Goal: Navigation & Orientation: Find specific page/section

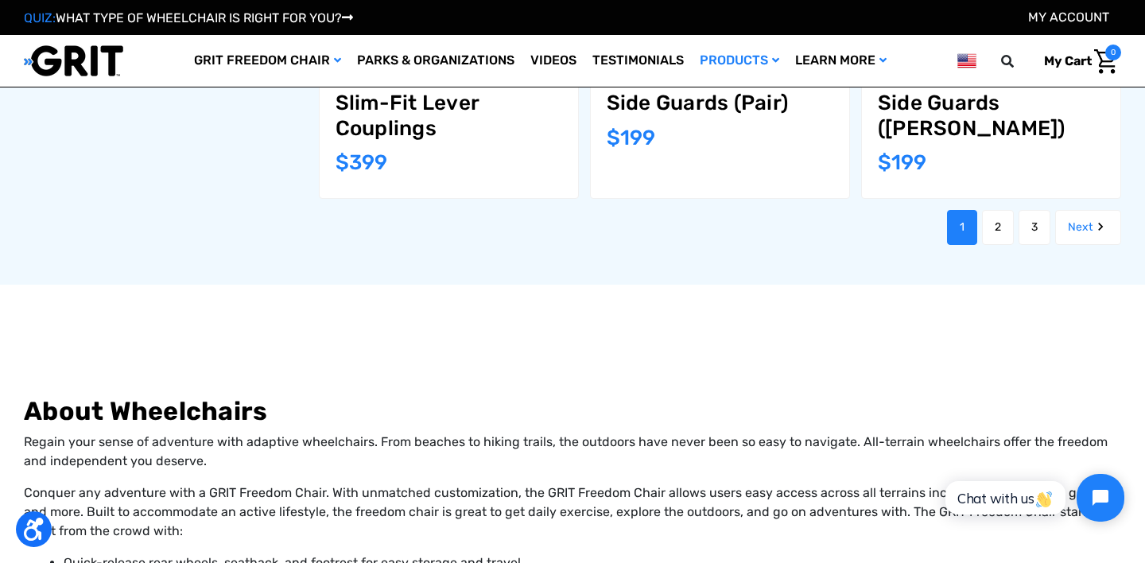
scroll to position [2033, 0]
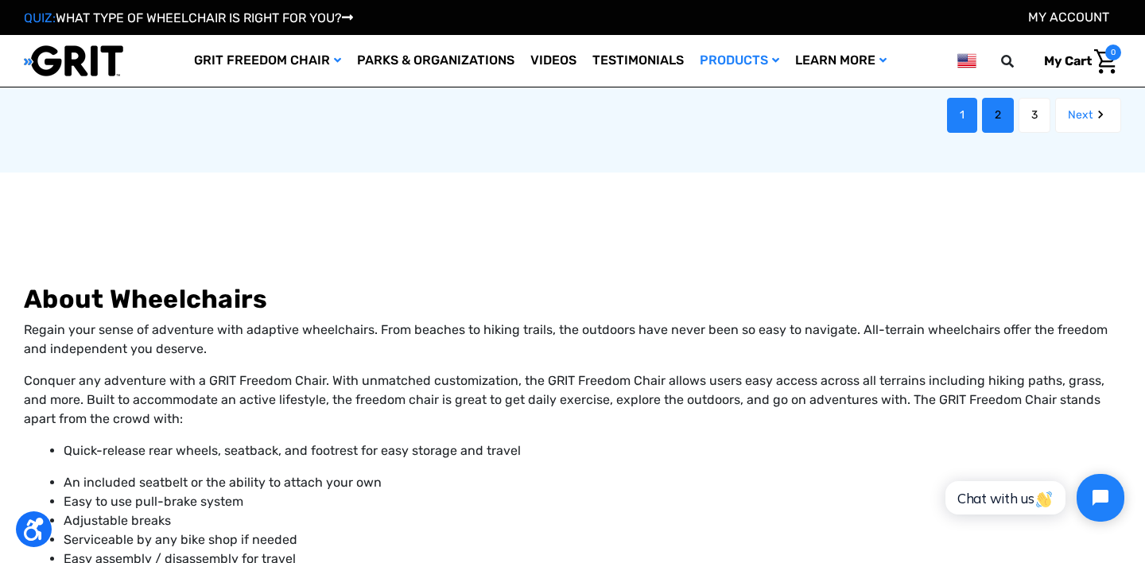
click at [997, 99] on link "2" at bounding box center [998, 115] width 32 height 35
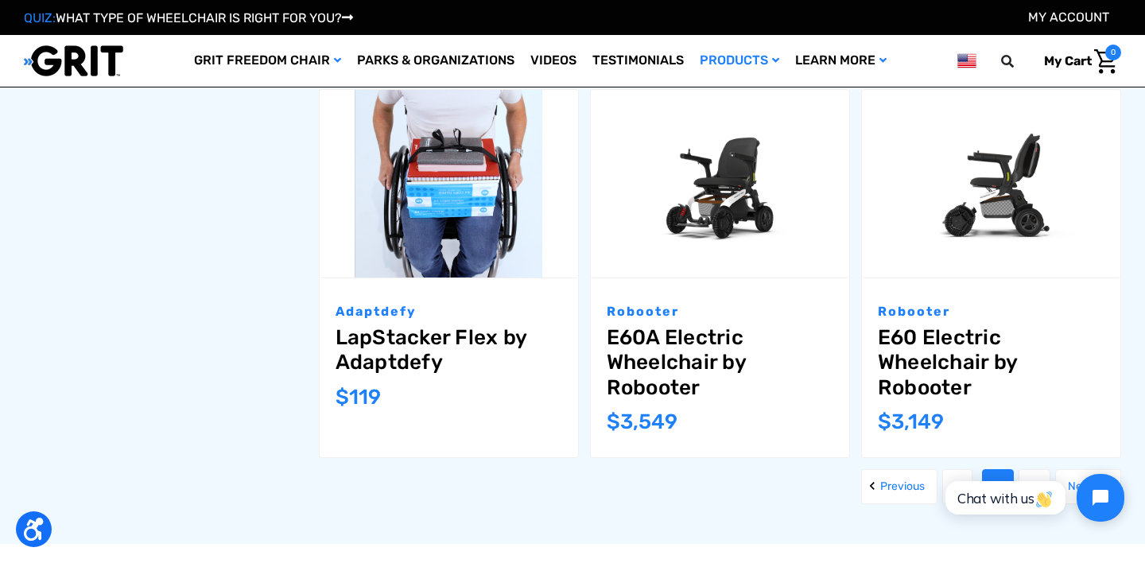
scroll to position [1664, 0]
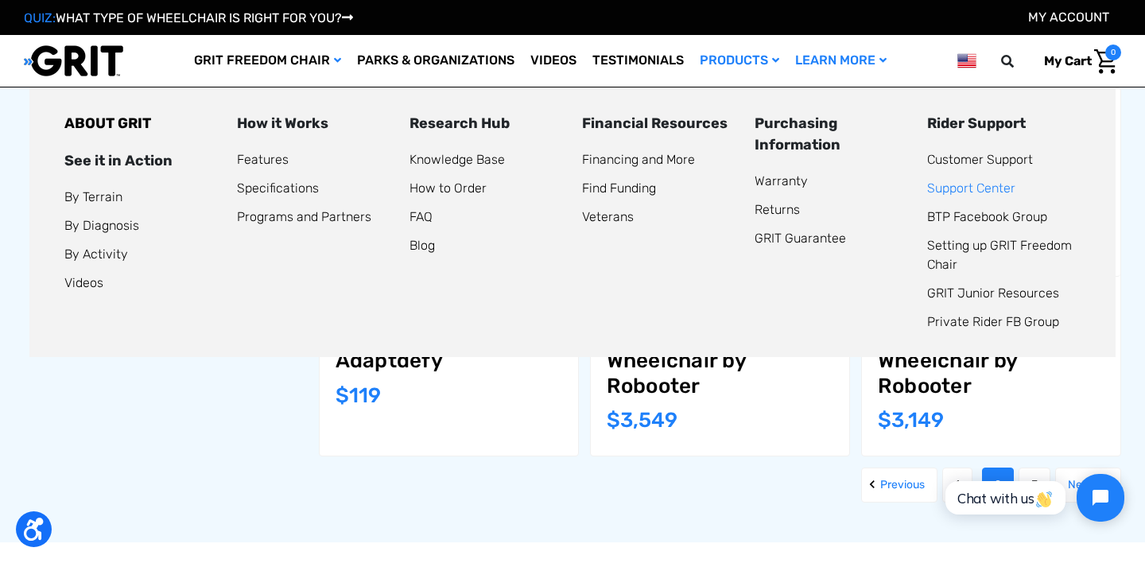
click at [951, 182] on link "Support Center" at bounding box center [971, 187] width 88 height 15
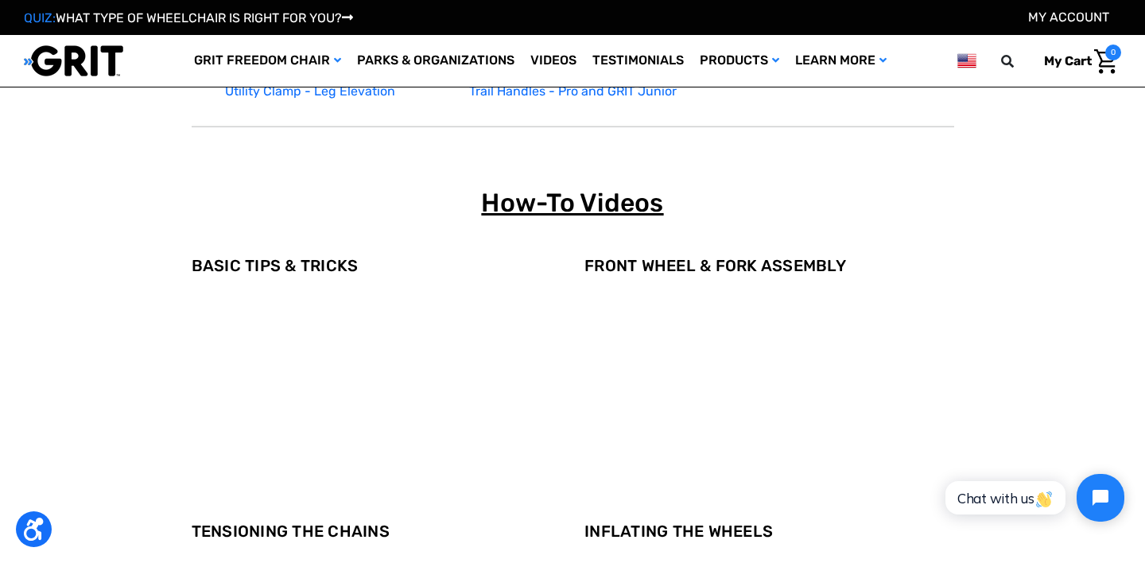
scroll to position [1253, 0]
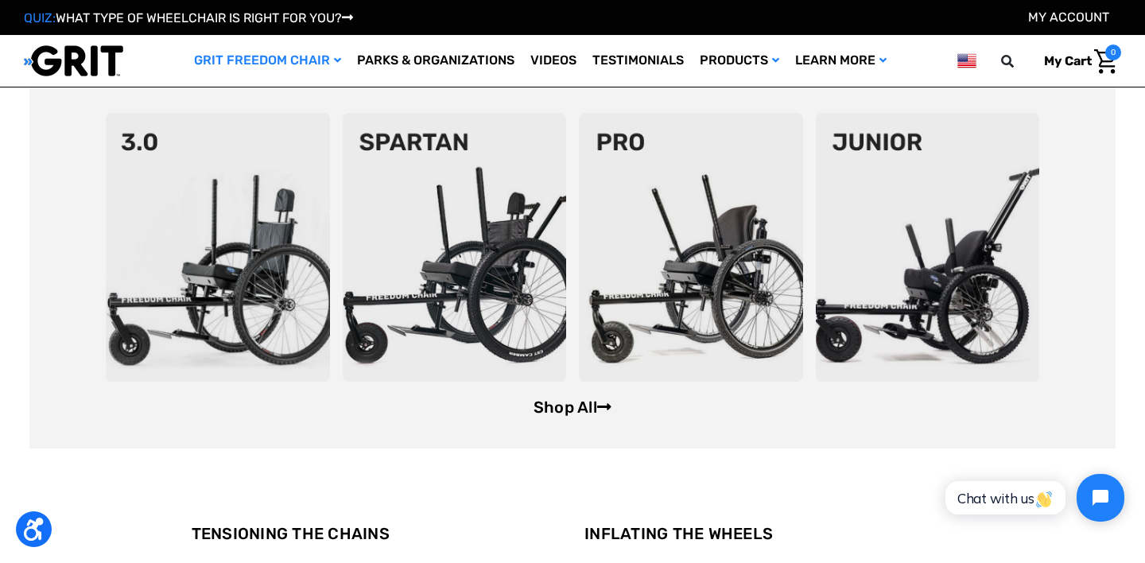
click at [551, 399] on link "Shop All" at bounding box center [572, 406] width 78 height 19
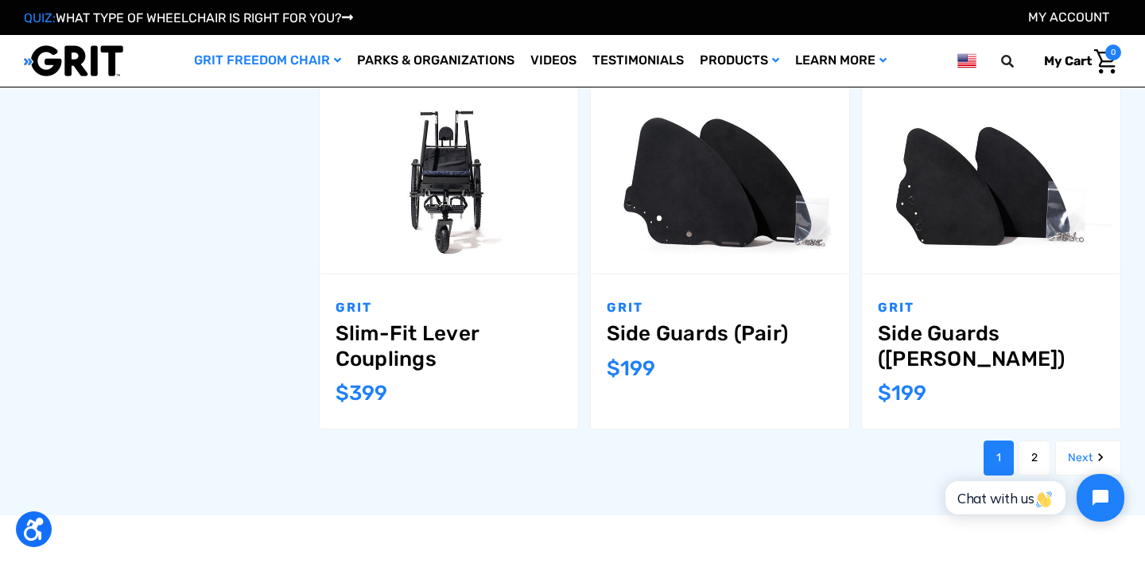
scroll to position [1713, 0]
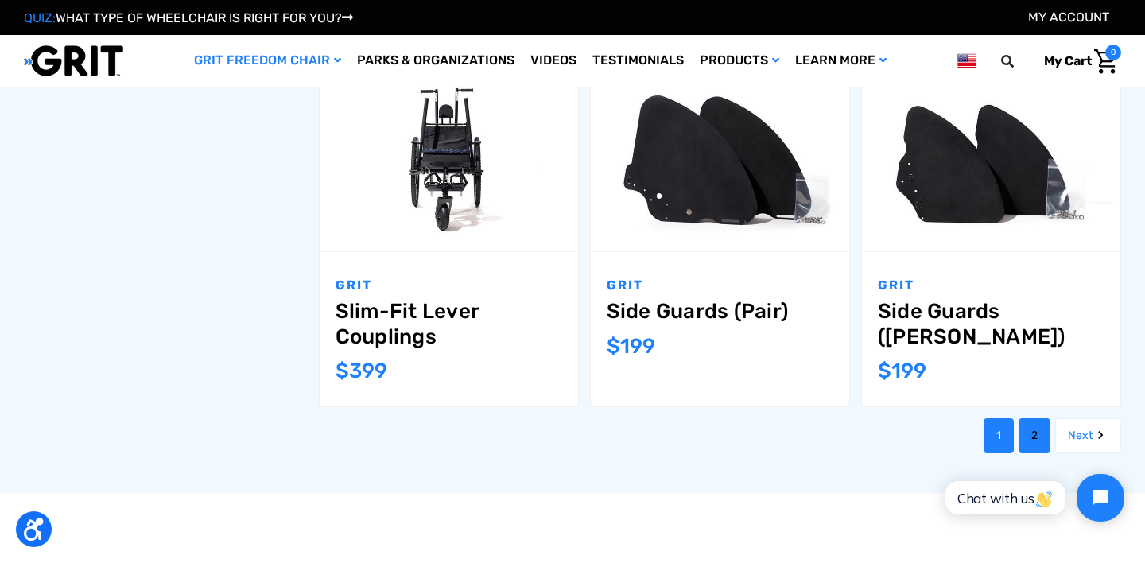
click at [1025, 418] on link "2" at bounding box center [1034, 435] width 32 height 35
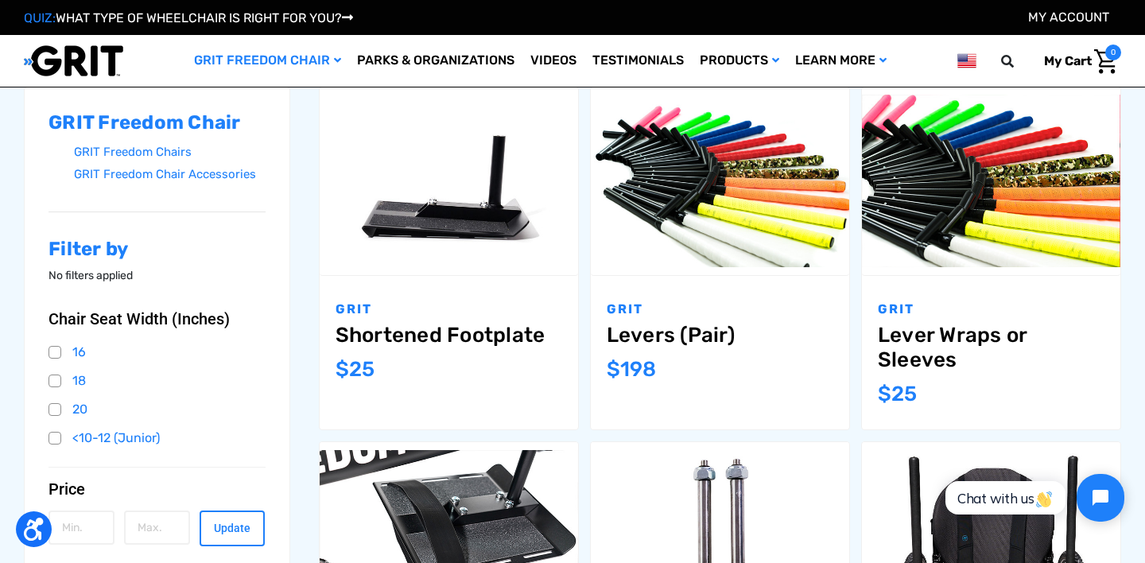
scroll to position [204, 0]
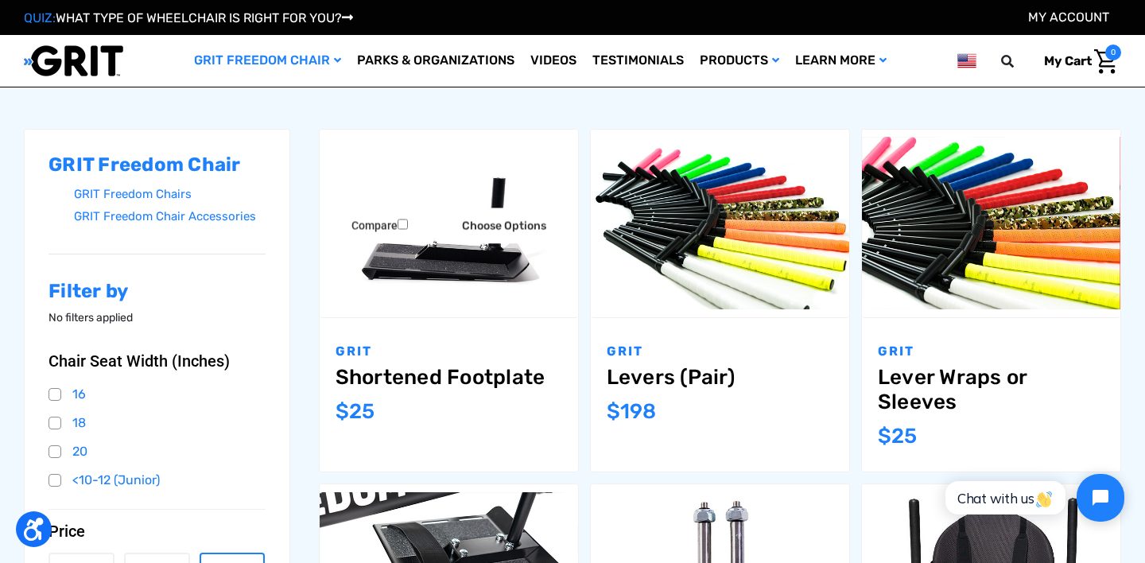
click at [456, 254] on img "Shortened Footplate,$25.00\a" at bounding box center [449, 223] width 258 height 172
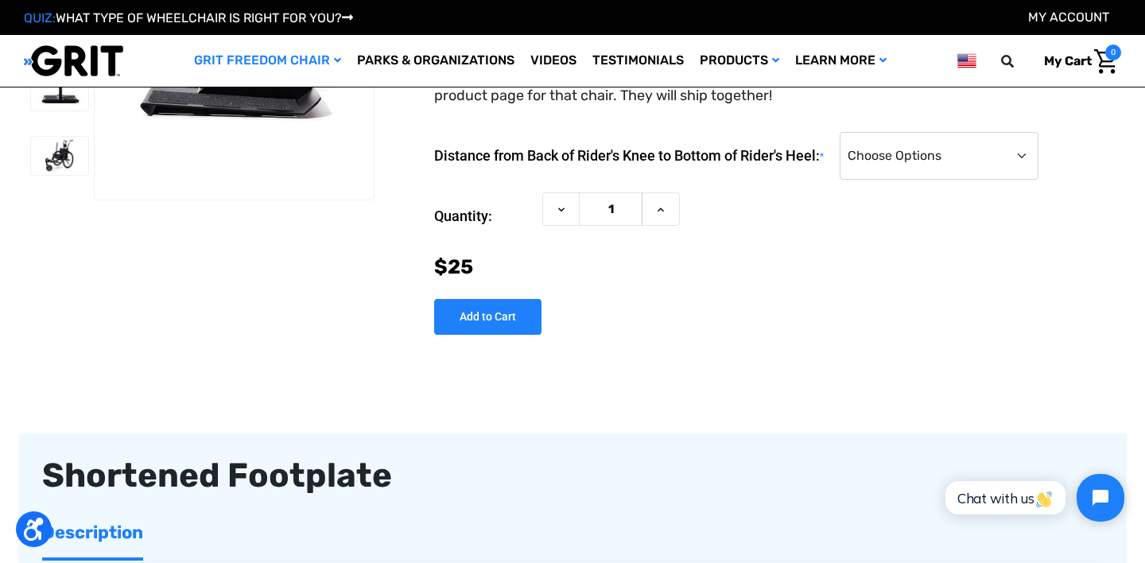
scroll to position [81, 0]
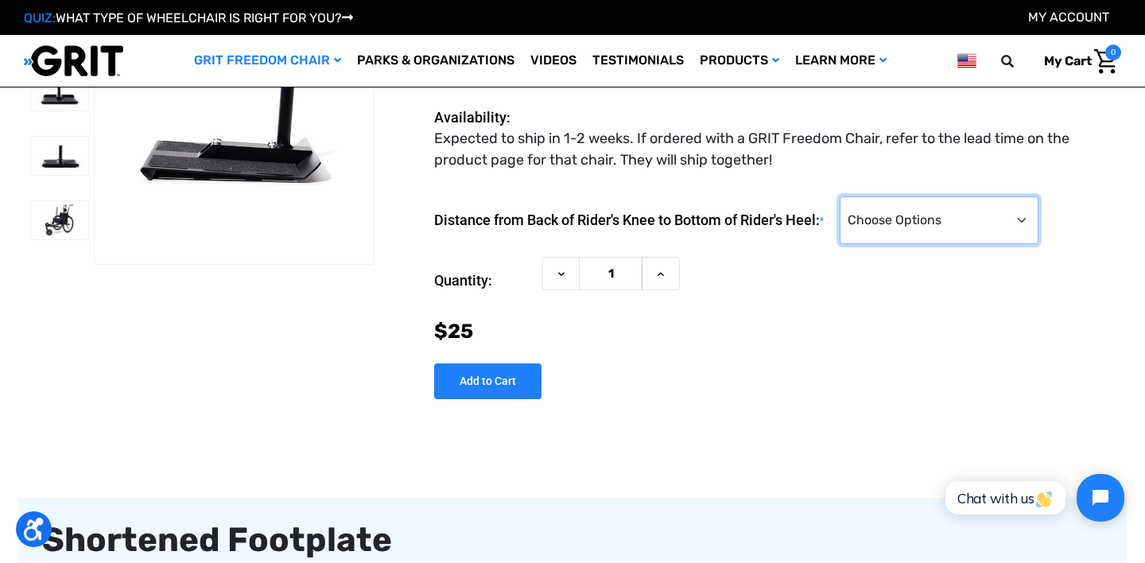
click at [952, 210] on select "Choose Options 10" 11" 12" 13" 14"" at bounding box center [938, 220] width 199 height 48
select select "312"
click at [847, 196] on select "Choose Options 10" 11" 12" 13" 14"" at bounding box center [938, 220] width 199 height 48
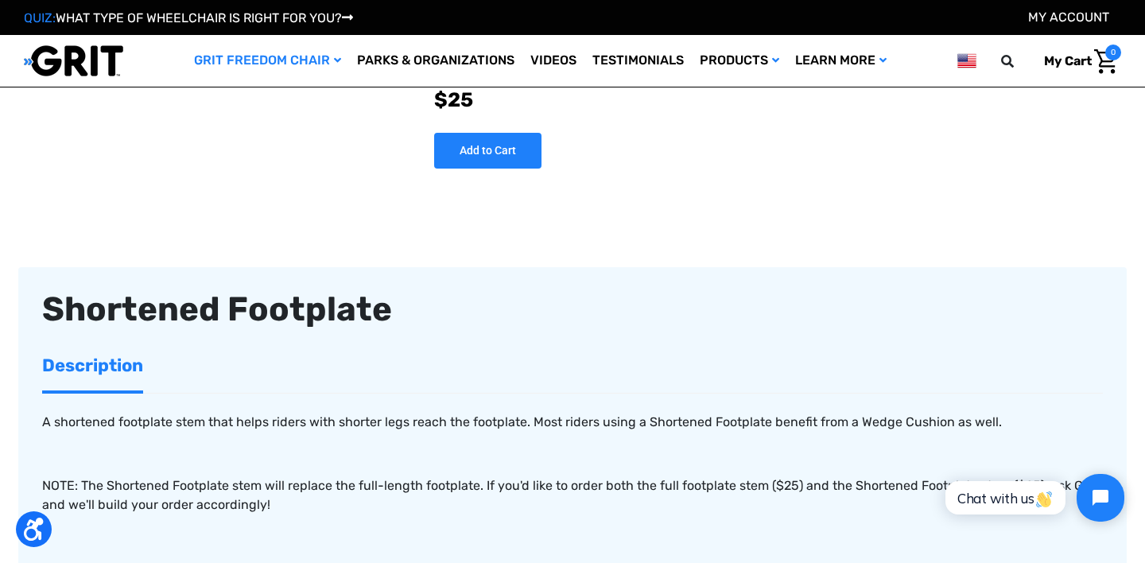
scroll to position [298, 0]
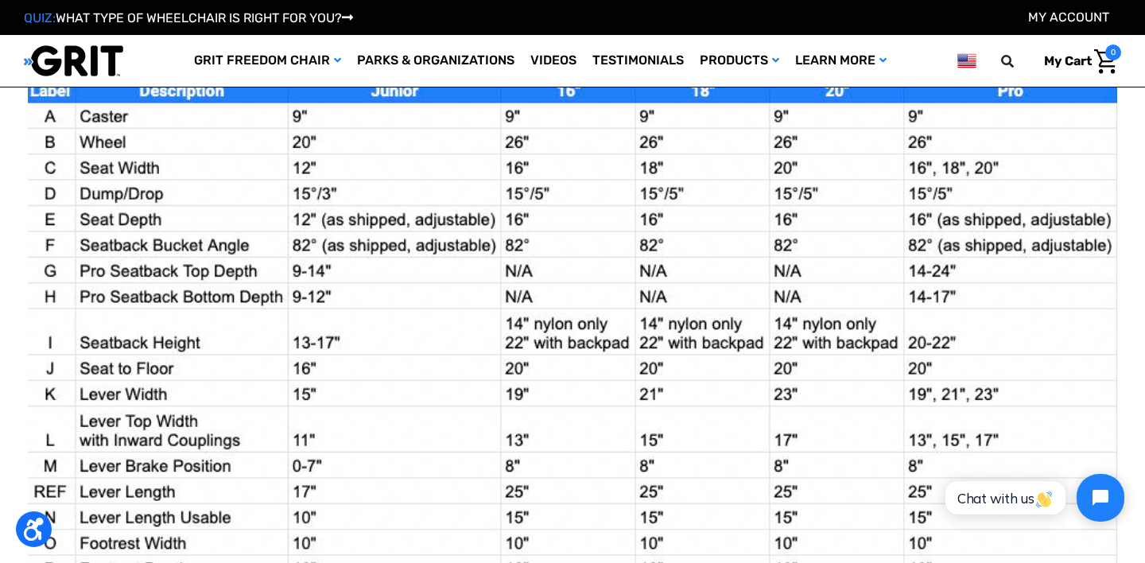
scroll to position [1405, 0]
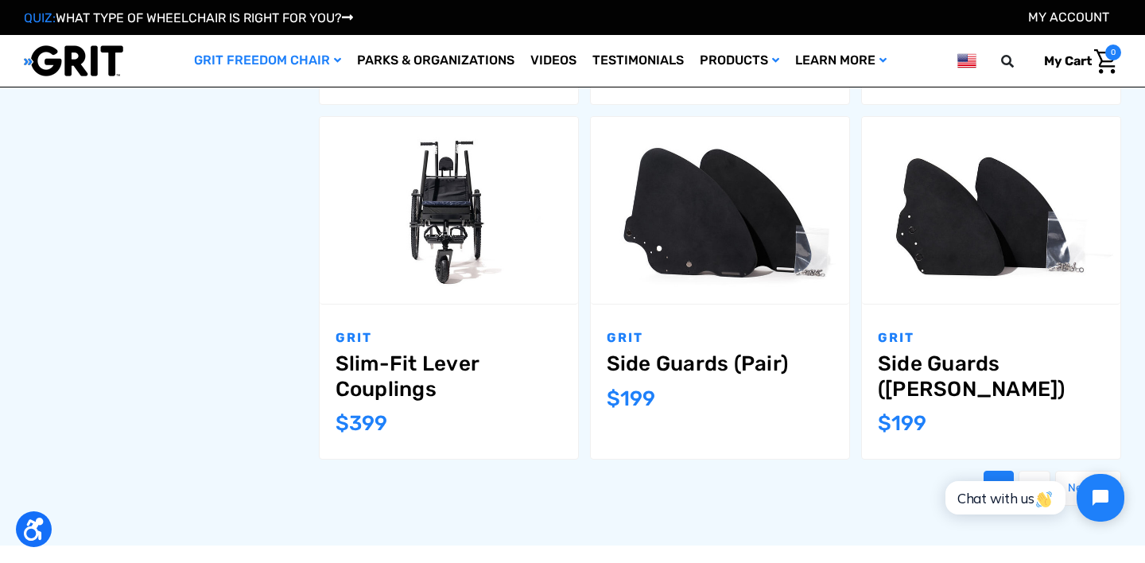
scroll to position [1699, 0]
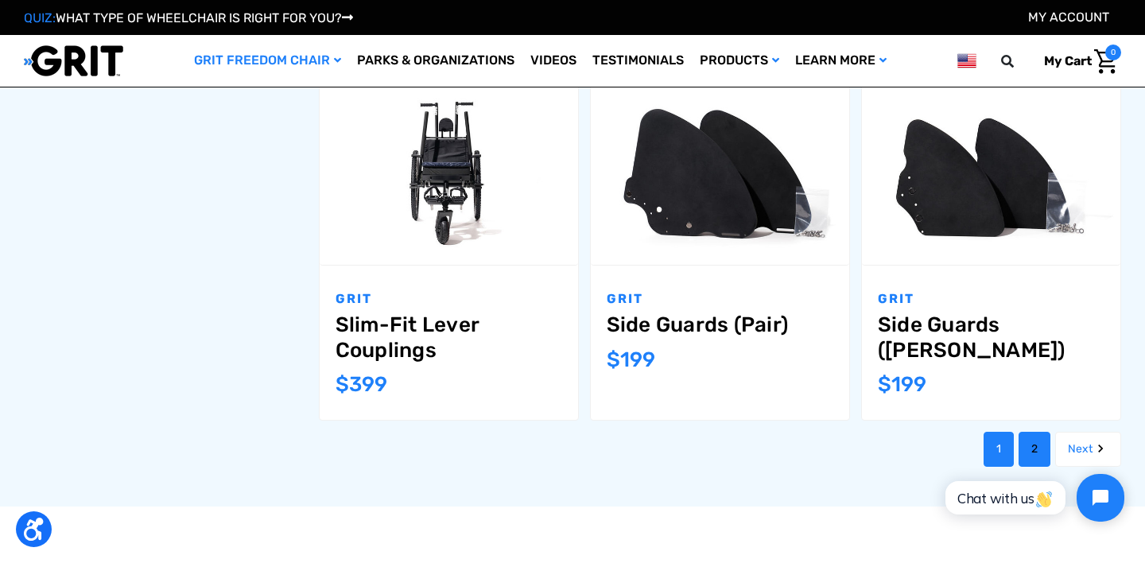
click at [1040, 432] on link "2" at bounding box center [1034, 449] width 32 height 35
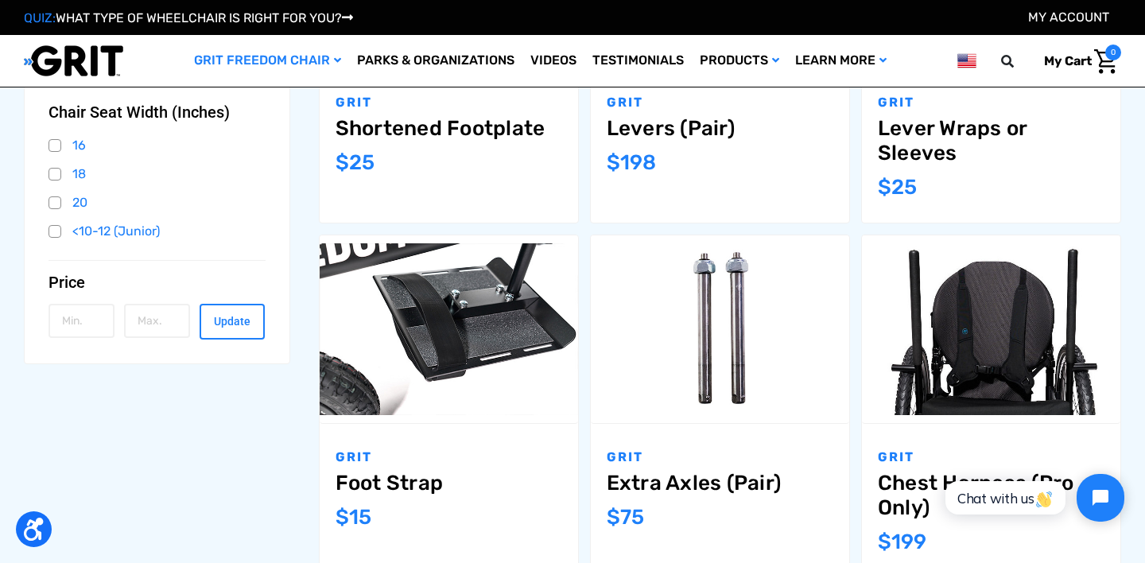
scroll to position [468, 0]
